Goal: Entertainment & Leisure: Consume media (video, audio)

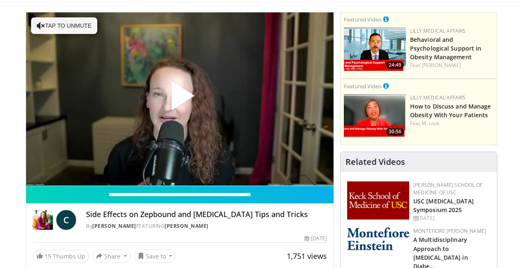
scroll to position [53, 0]
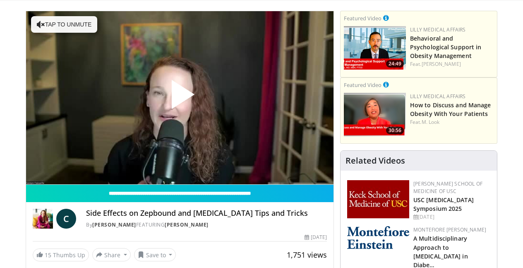
click at [180, 98] on span "Video Player" at bounding box center [180, 98] width 0 height 0
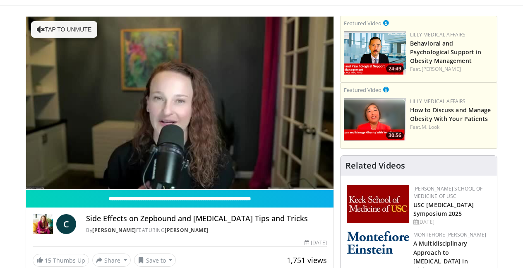
scroll to position [48, 0]
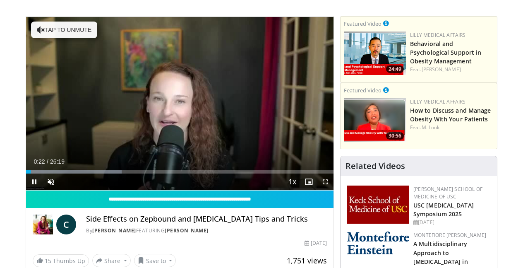
click at [88, 33] on button "Tap to unmute" at bounding box center [64, 30] width 66 height 17
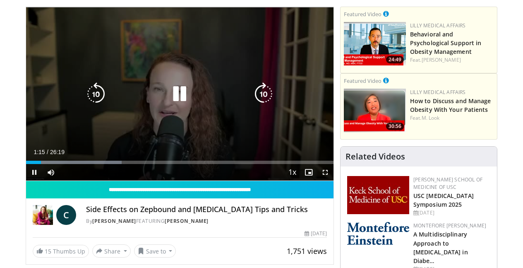
scroll to position [55, 0]
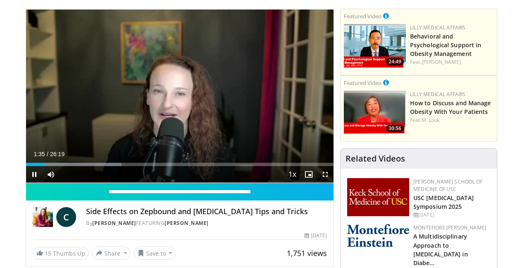
click at [34, 174] on span "Video Player" at bounding box center [34, 174] width 17 height 17
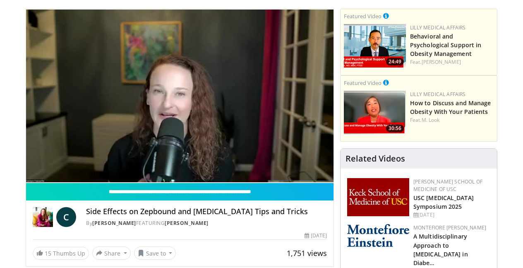
click at [114, 137] on div "10 seconds Tap to unmute" at bounding box center [179, 95] width 307 height 173
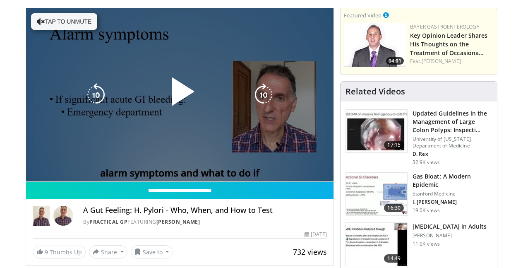
scroll to position [50, 0]
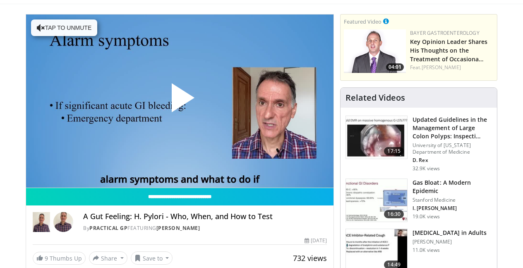
click at [180, 101] on span "Video Player" at bounding box center [180, 101] width 0 height 0
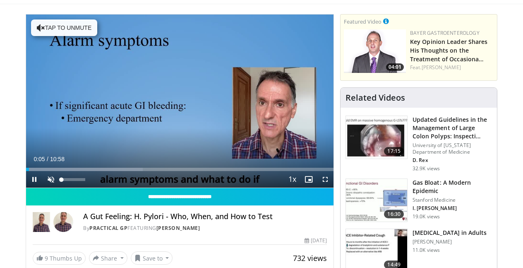
click at [52, 178] on span "Video Player" at bounding box center [51, 179] width 17 height 17
